Goal: Transaction & Acquisition: Subscribe to service/newsletter

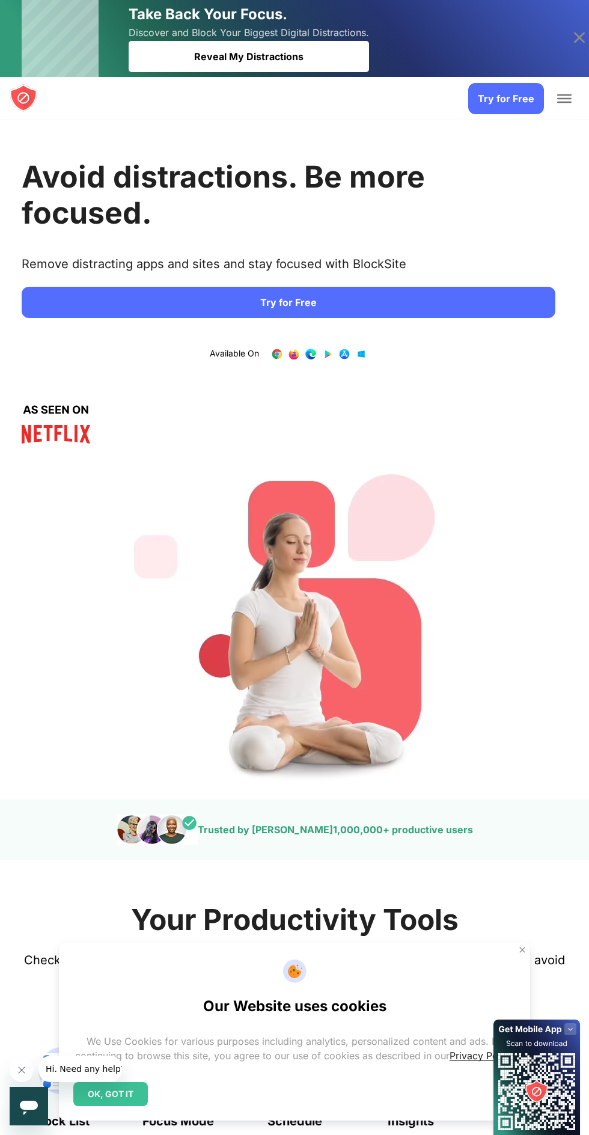
click at [501, 114] on link "Try for Free" at bounding box center [506, 98] width 76 height 31
click at [513, 99] on link "Try for Free" at bounding box center [506, 98] width 76 height 31
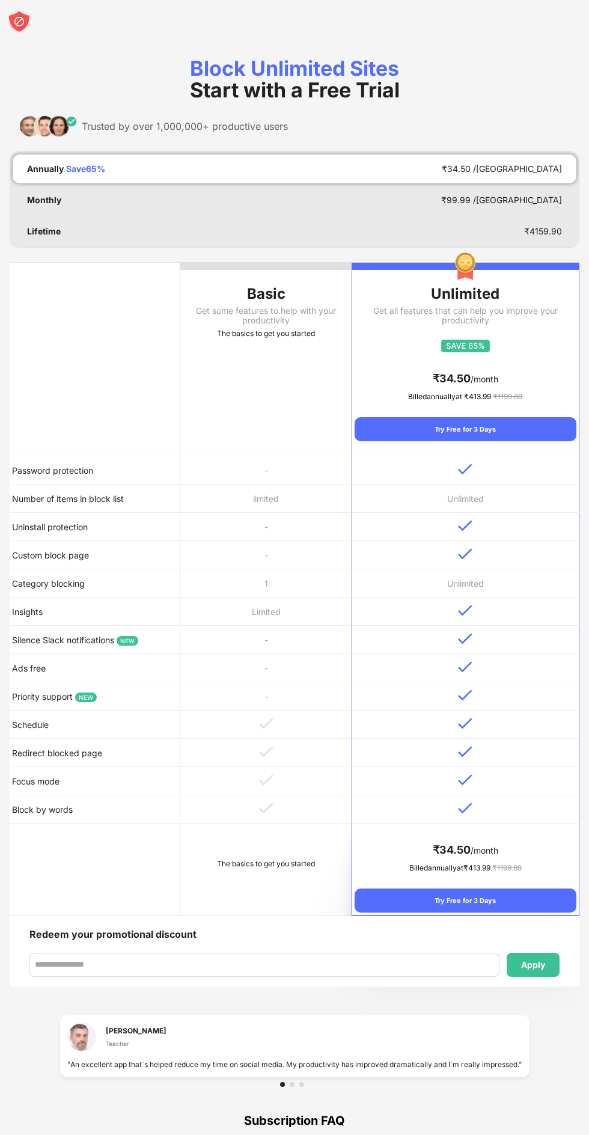
click at [471, 903] on div "Try Free for 3 Days" at bounding box center [466, 901] width 222 height 24
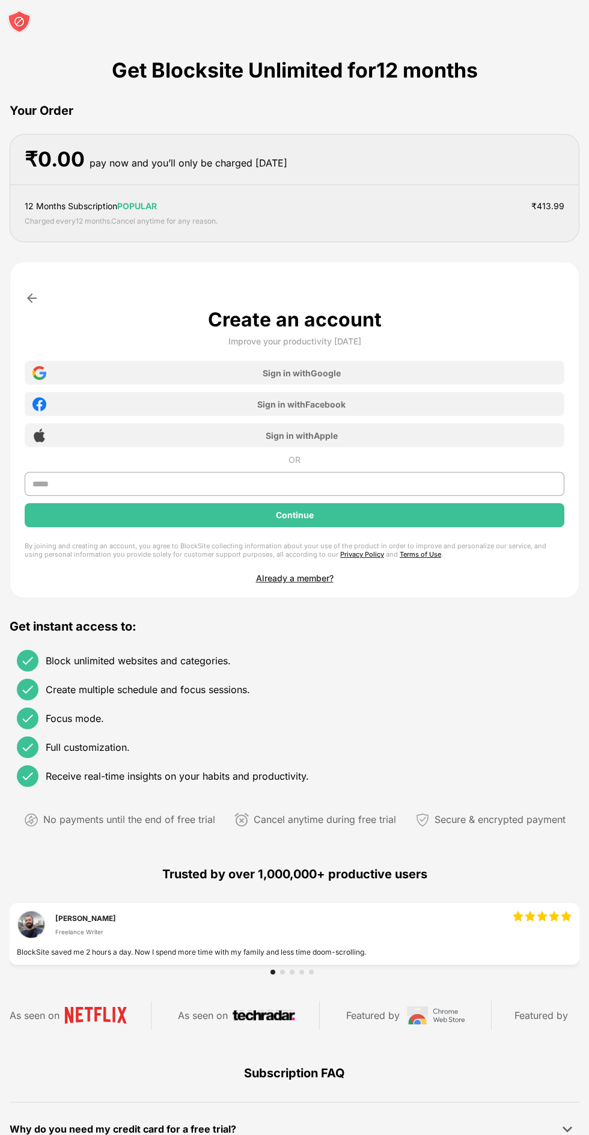
click at [387, 510] on div "Continue" at bounding box center [295, 515] width 540 height 24
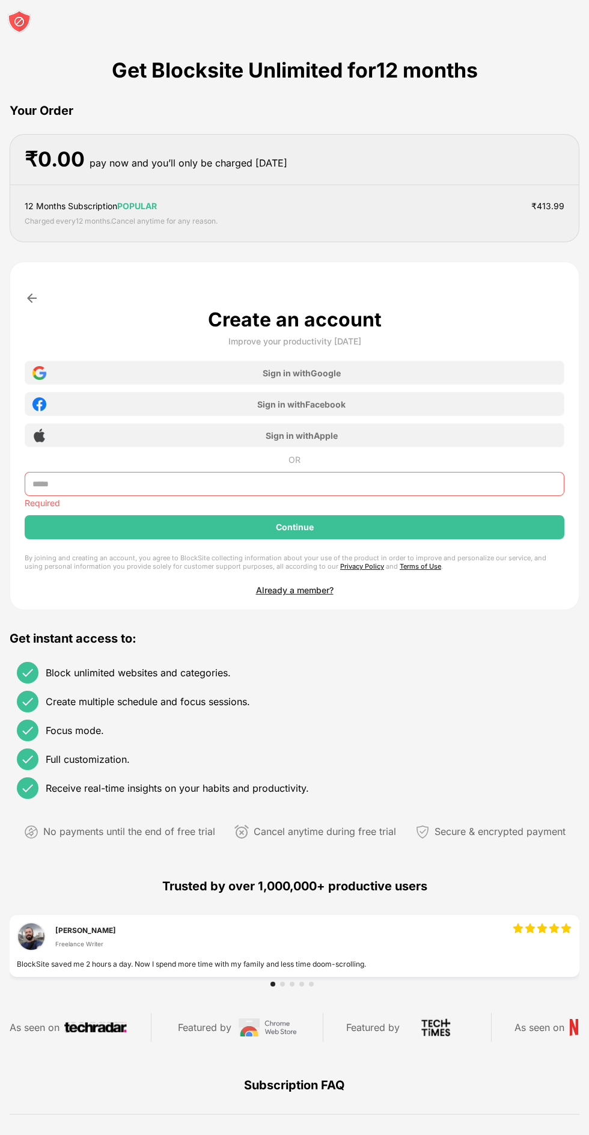
click at [223, 483] on input "text" at bounding box center [295, 484] width 540 height 24
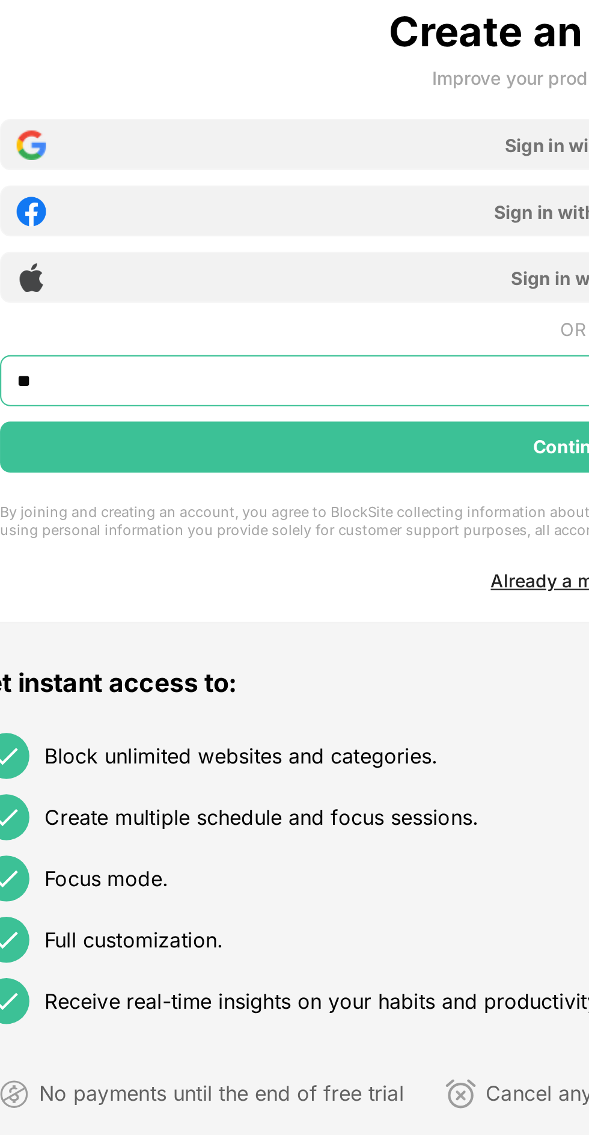
type input "***"
click at [211, 515] on div "Continue" at bounding box center [295, 515] width 540 height 24
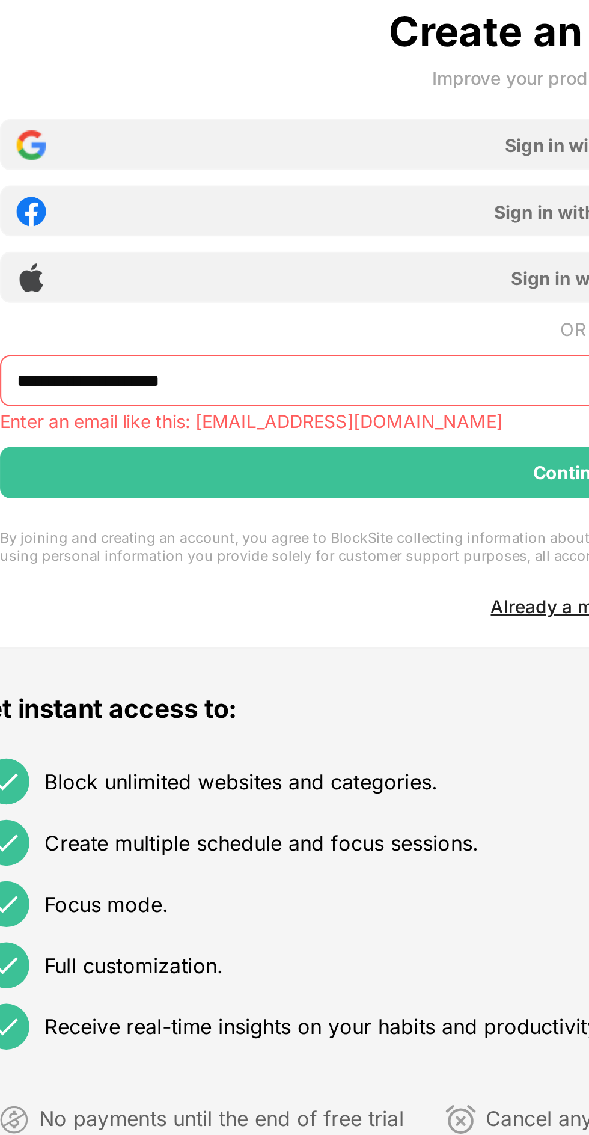
click at [197, 487] on input "**********" at bounding box center [295, 484] width 540 height 24
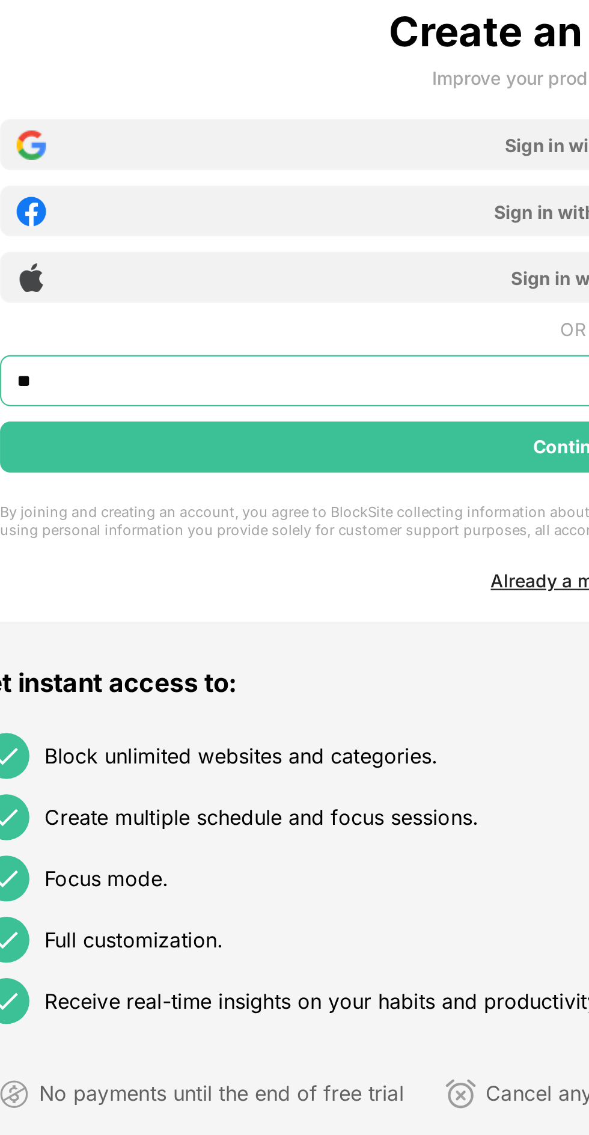
type input "*"
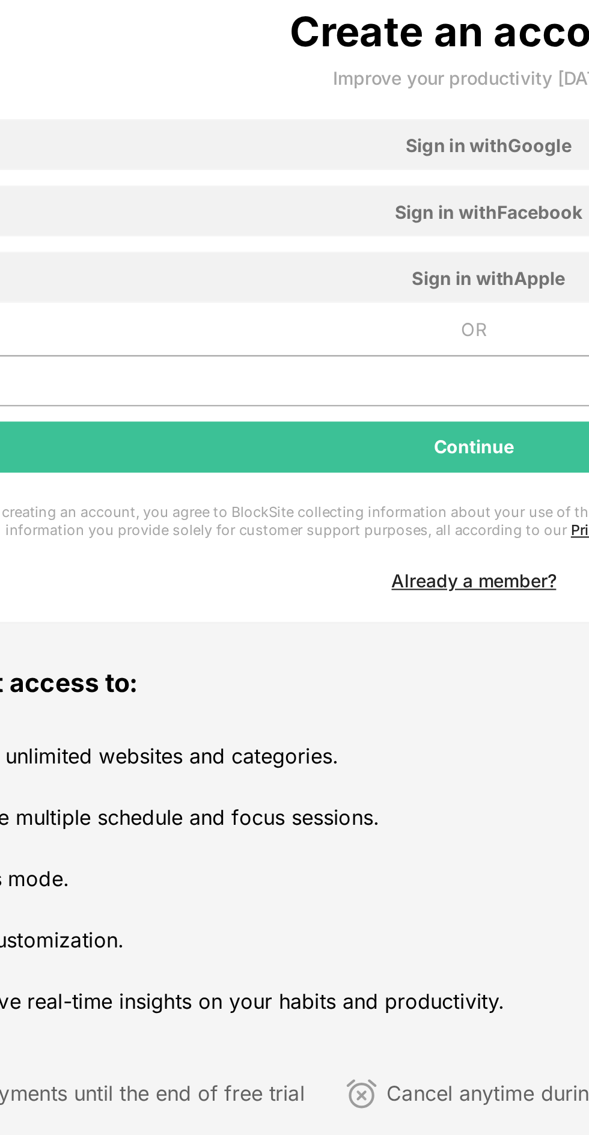
click at [298, 374] on div "Sign in with Google" at bounding box center [302, 373] width 78 height 10
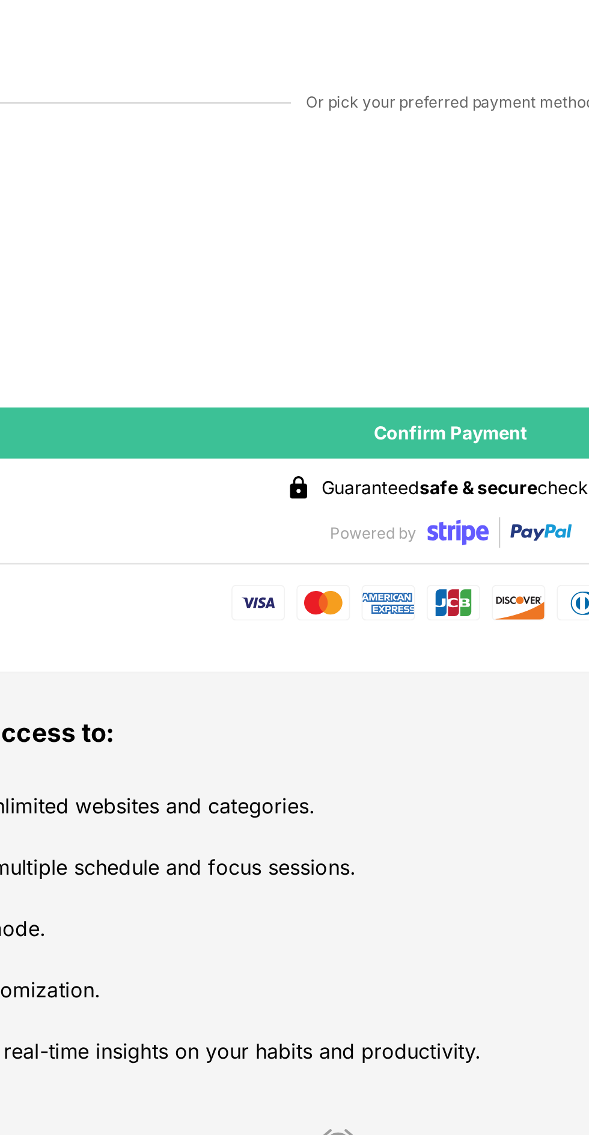
click at [303, 516] on div "Confirm Payment" at bounding box center [294, 518] width 72 height 10
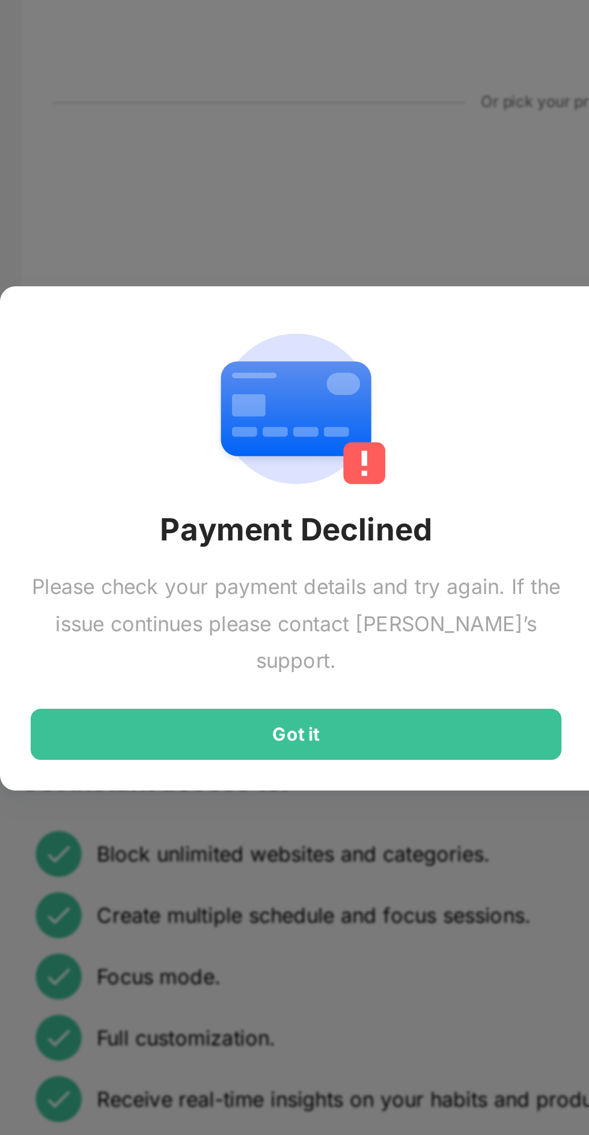
click at [188, 648] on div "Got it" at bounding box center [139, 660] width 250 height 24
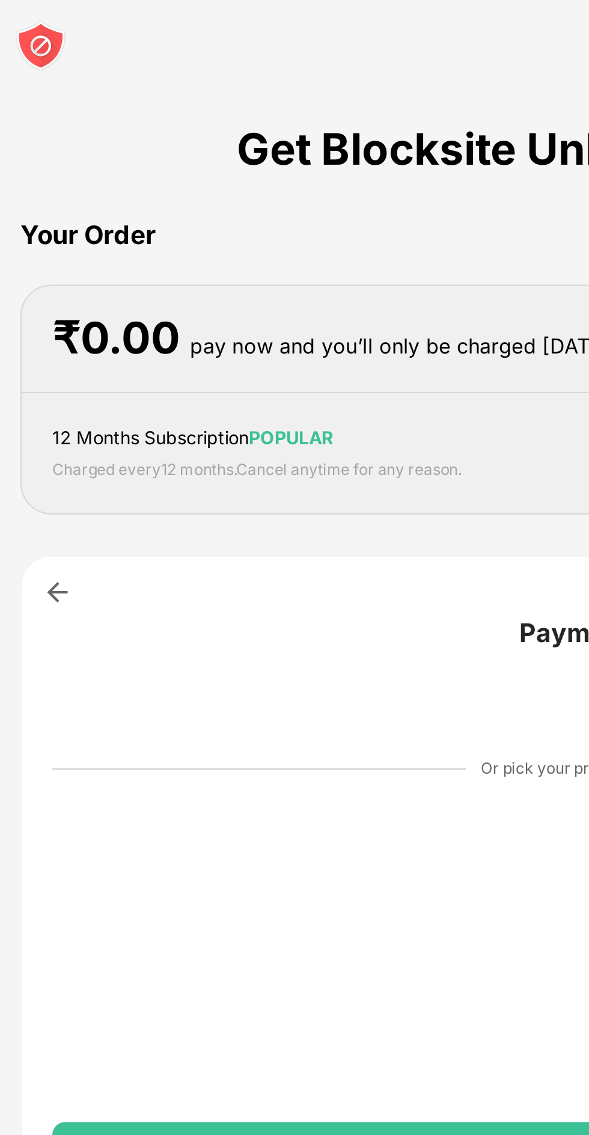
click at [205, 59] on div "Get Blocksite Unlimited for 12 months" at bounding box center [295, 70] width 366 height 25
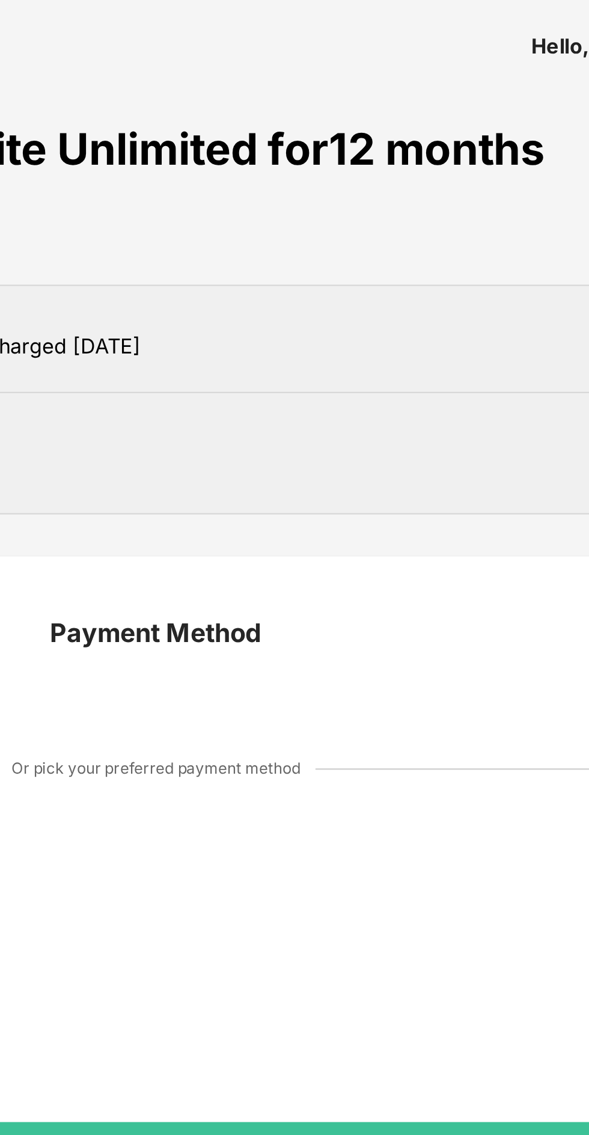
click at [287, 169] on div "pay now and you’ll only be charged in 3 days" at bounding box center [189, 162] width 198 height 17
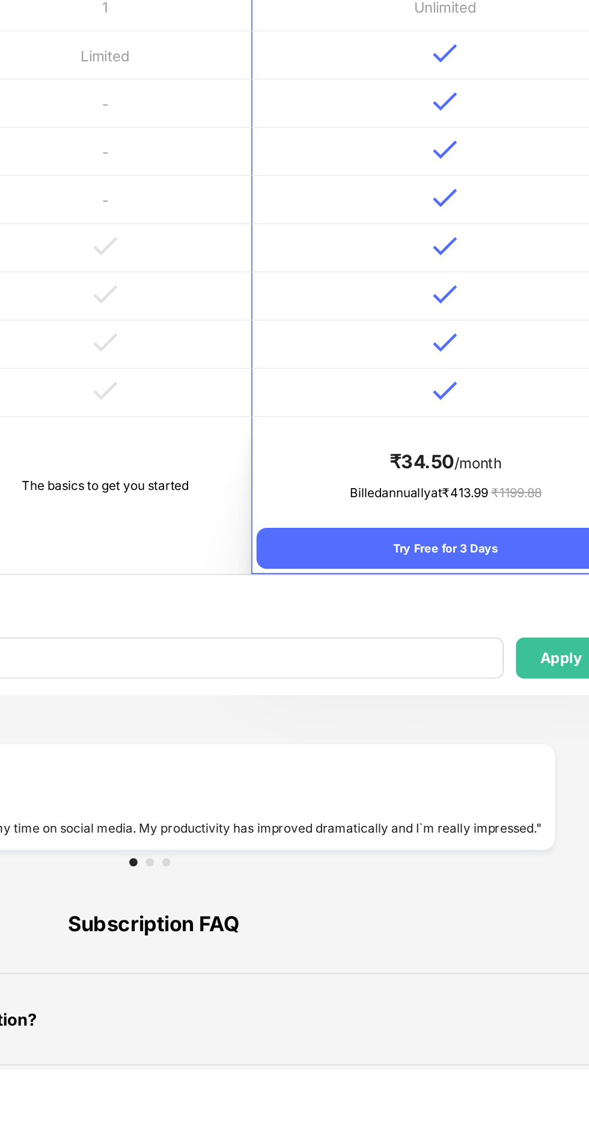
scroll to position [124, 0]
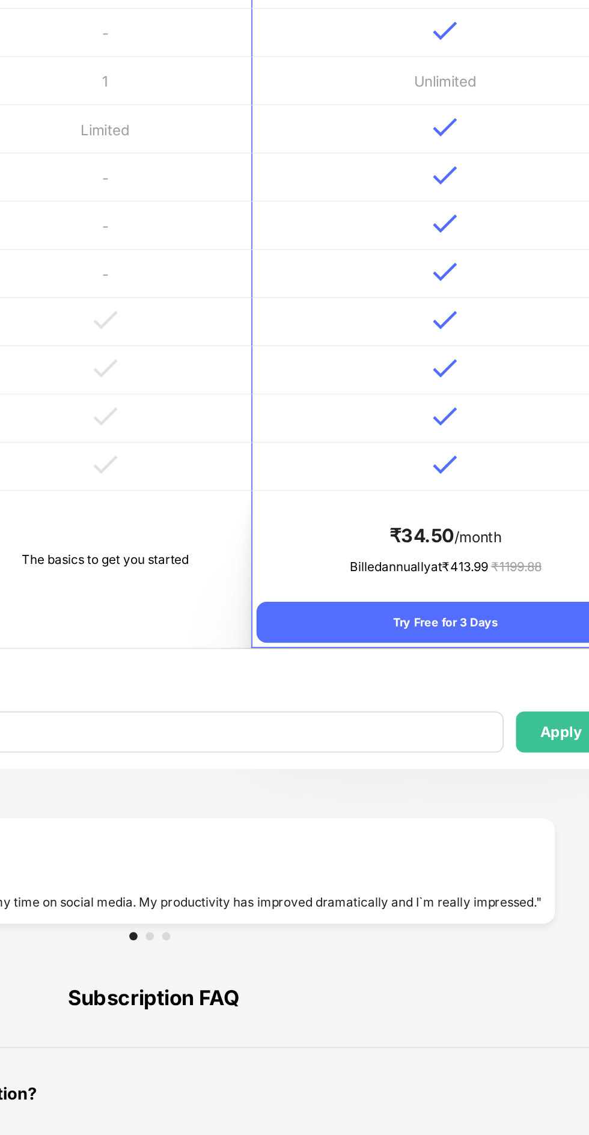
click at [467, 777] on div "Try Free for 3 Days" at bounding box center [466, 777] width 222 height 24
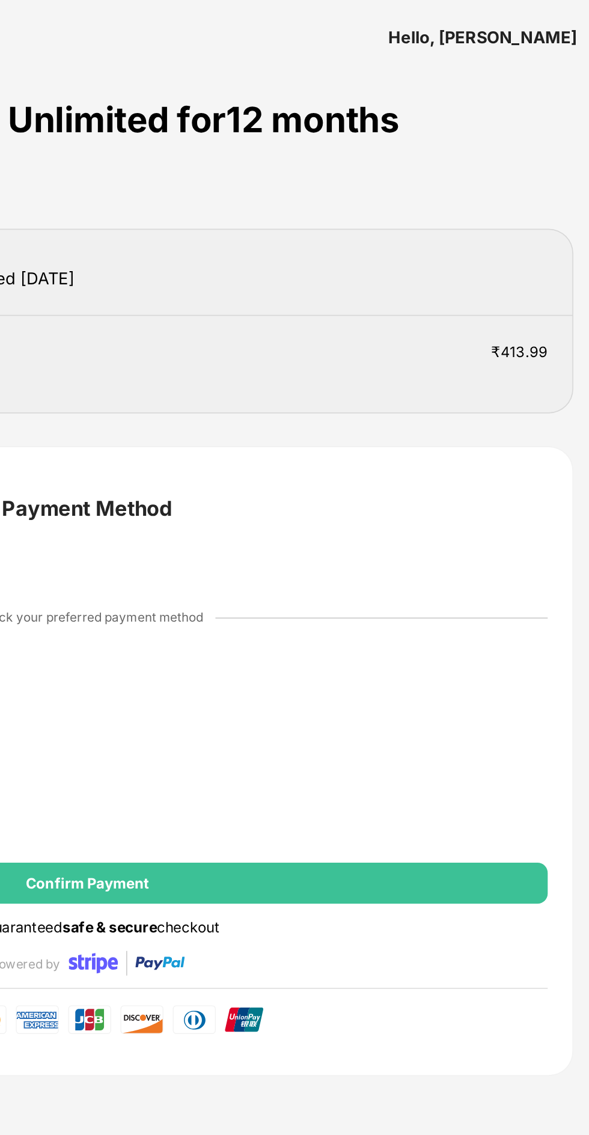
scroll to position [0, 0]
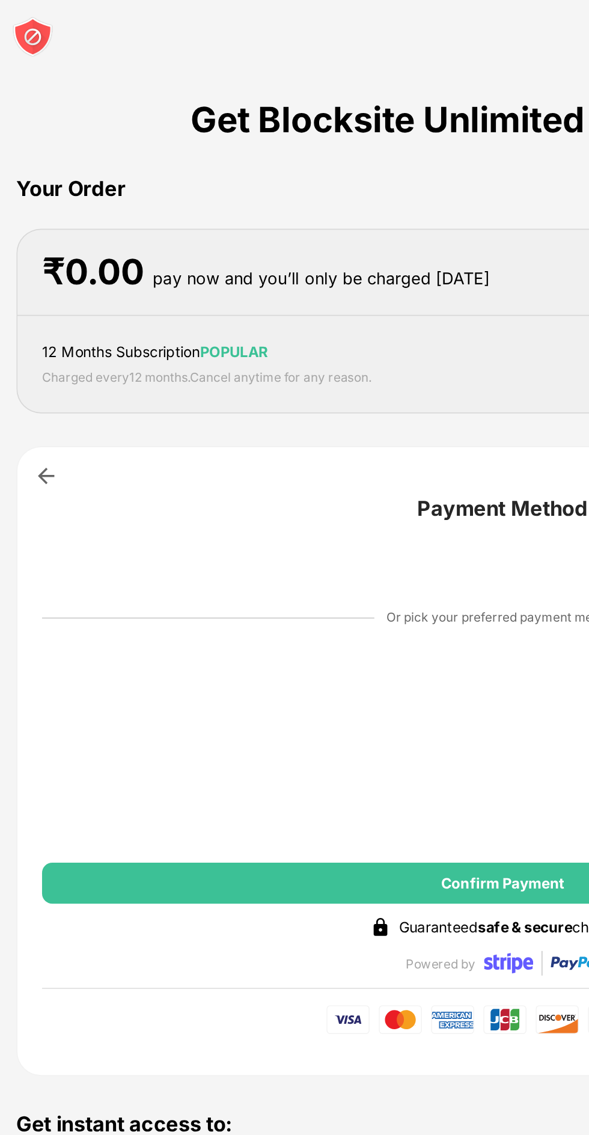
click at [218, 175] on div "₹ 0.00 pay now and you’ll only be charged in 3 days" at bounding box center [294, 160] width 569 height 50
click at [78, 155] on div "₹ 0.00" at bounding box center [55, 159] width 60 height 25
click at [68, 119] on div "Your Order" at bounding box center [295, 111] width 570 height 18
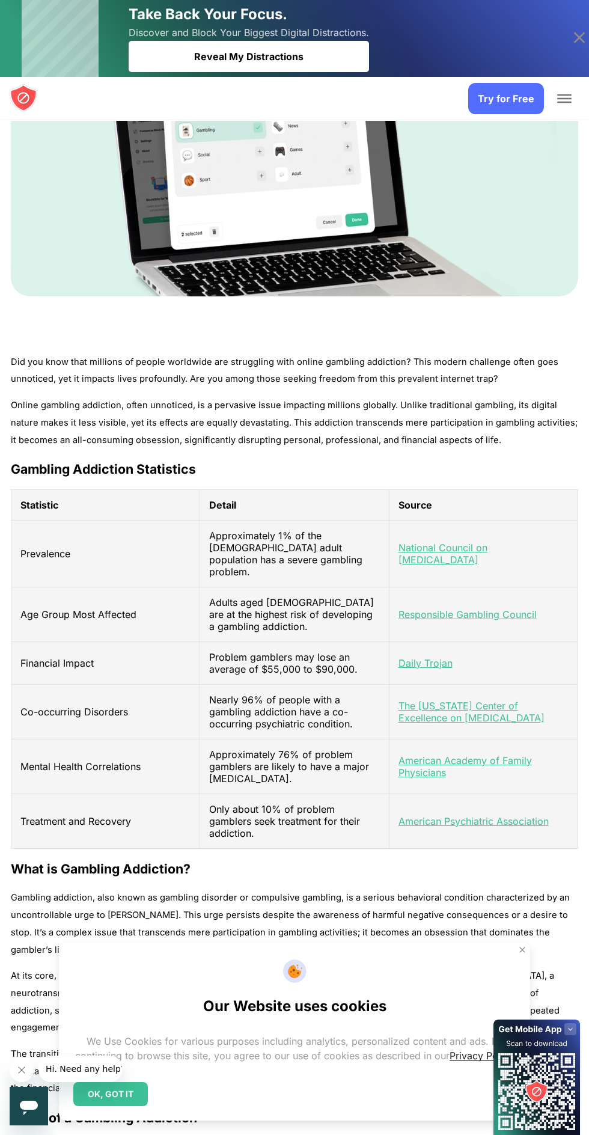
scroll to position [728, 0]
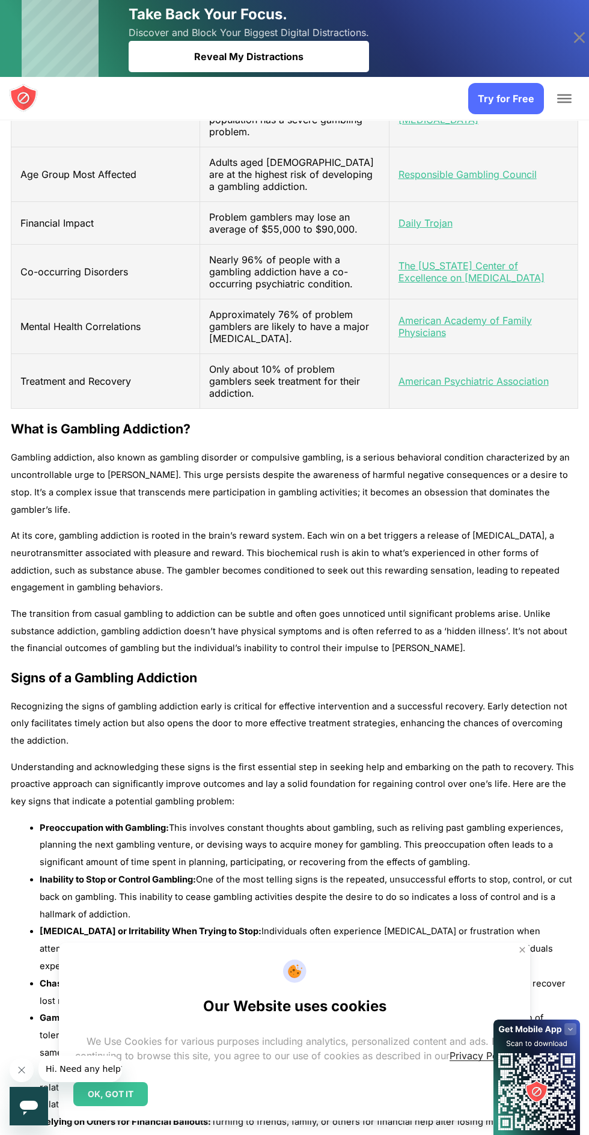
click at [128, 1099] on div "OK, GOT IT" at bounding box center [110, 1094] width 75 height 24
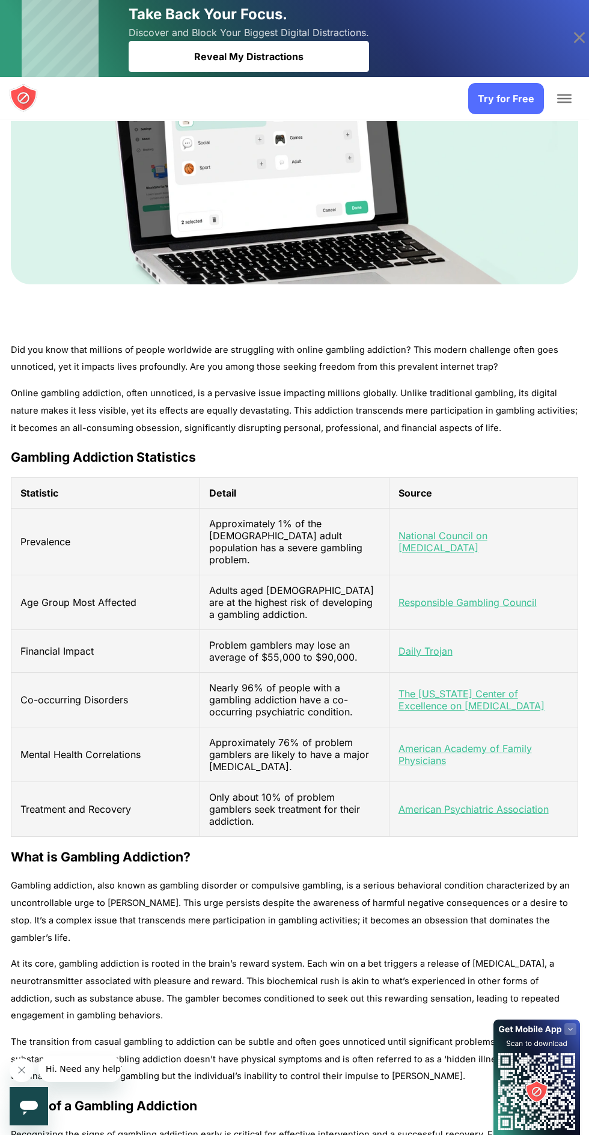
scroll to position [0, 0]
